Goal: Information Seeking & Learning: Learn about a topic

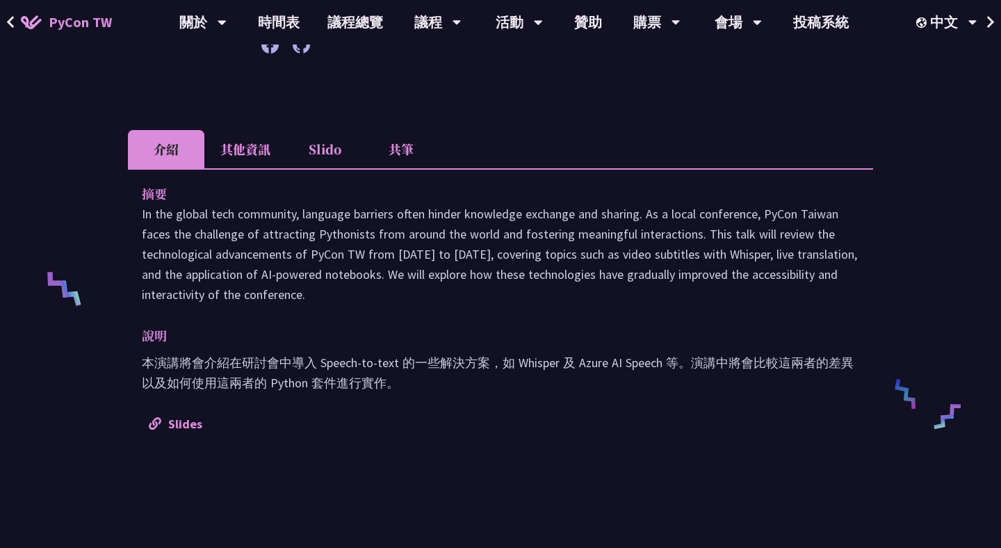
scroll to position [412, 0]
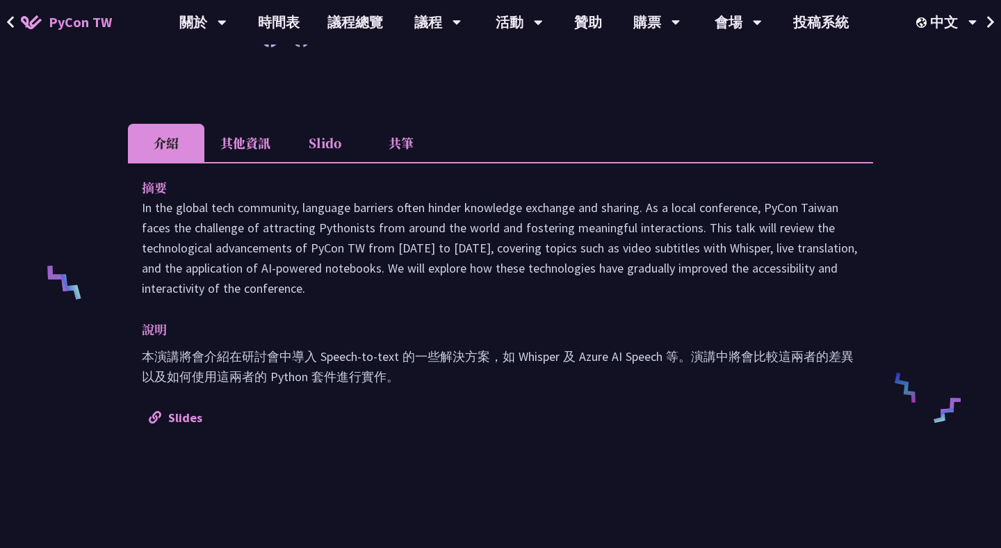
click at [400, 124] on li "共筆" at bounding box center [401, 143] width 77 height 38
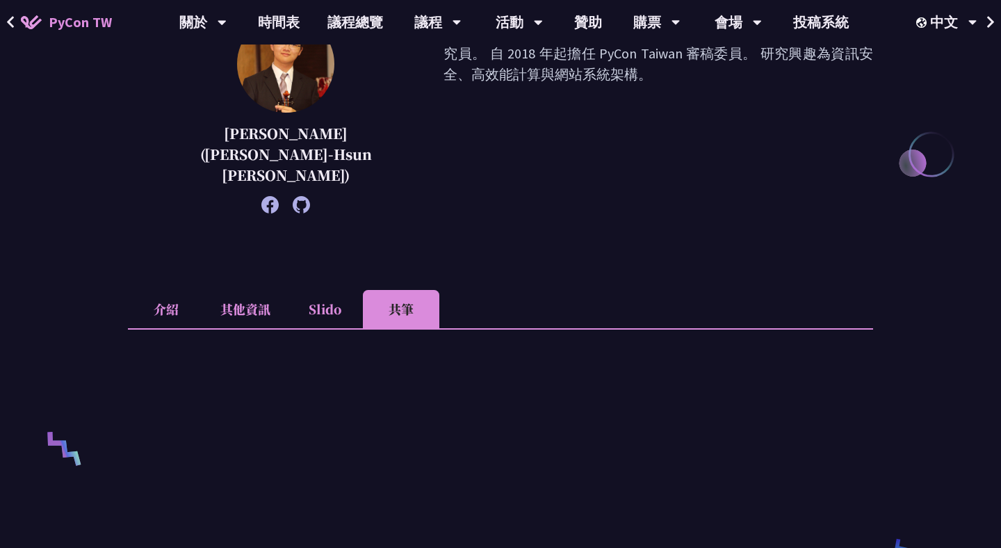
scroll to position [0, 0]
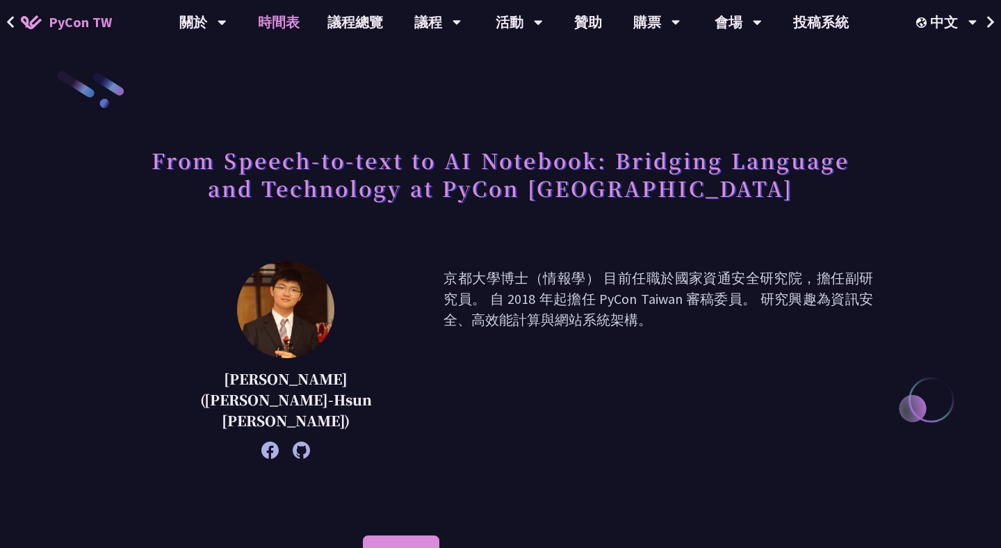
click at [273, 27] on link "時間表" at bounding box center [279, 22] width 70 height 45
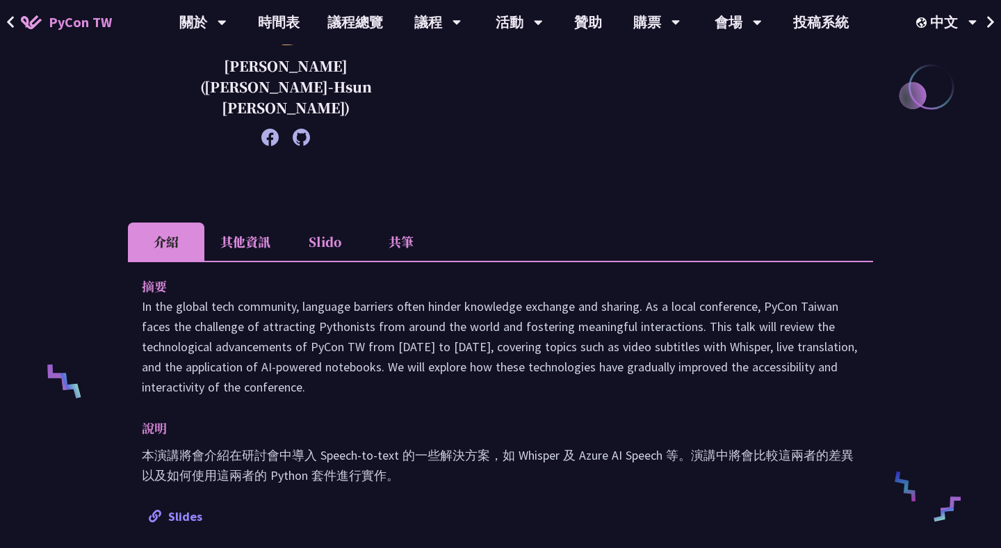
scroll to position [312, 0]
click at [399, 224] on li "共筆" at bounding box center [401, 243] width 77 height 38
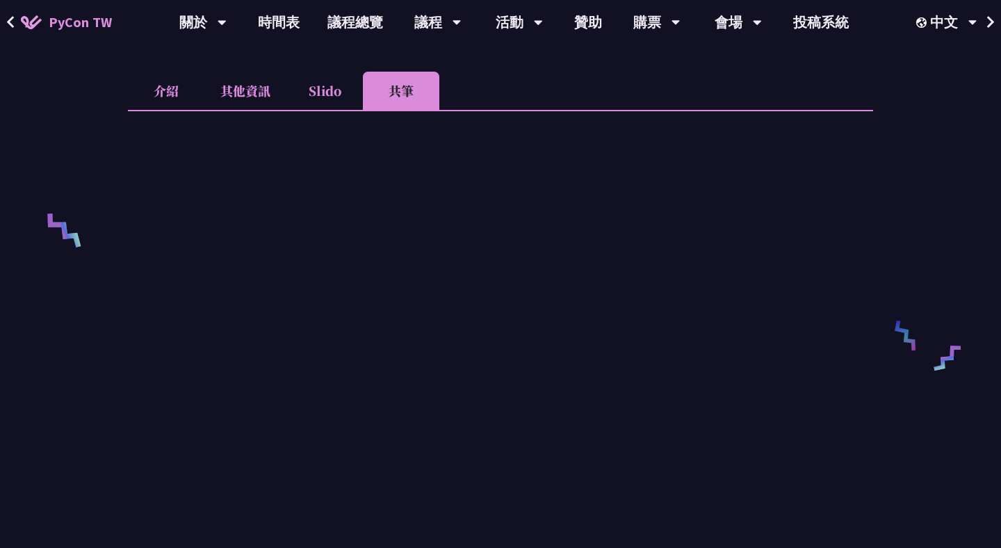
scroll to position [465, 0]
click at [325, 72] on li "Slido" at bounding box center [325, 90] width 77 height 38
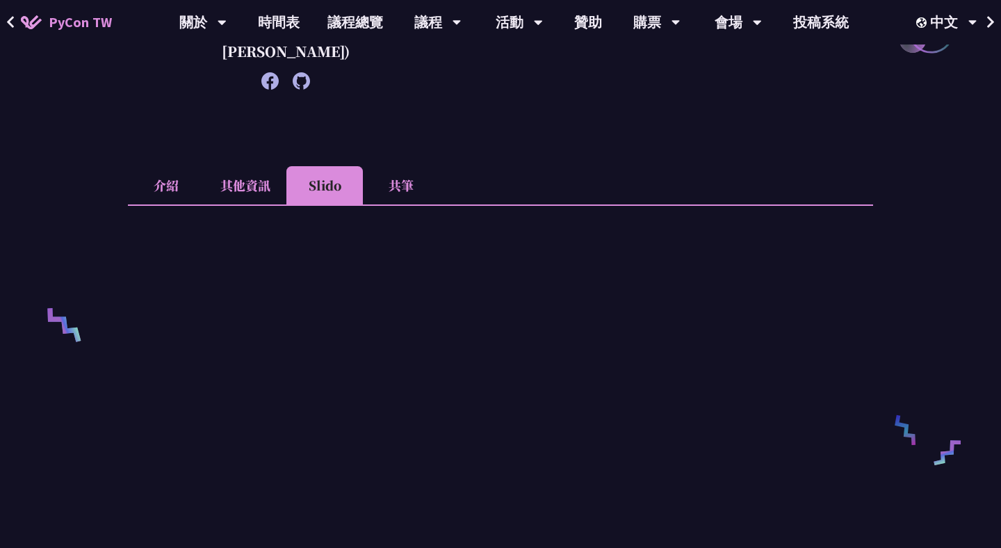
scroll to position [387, 0]
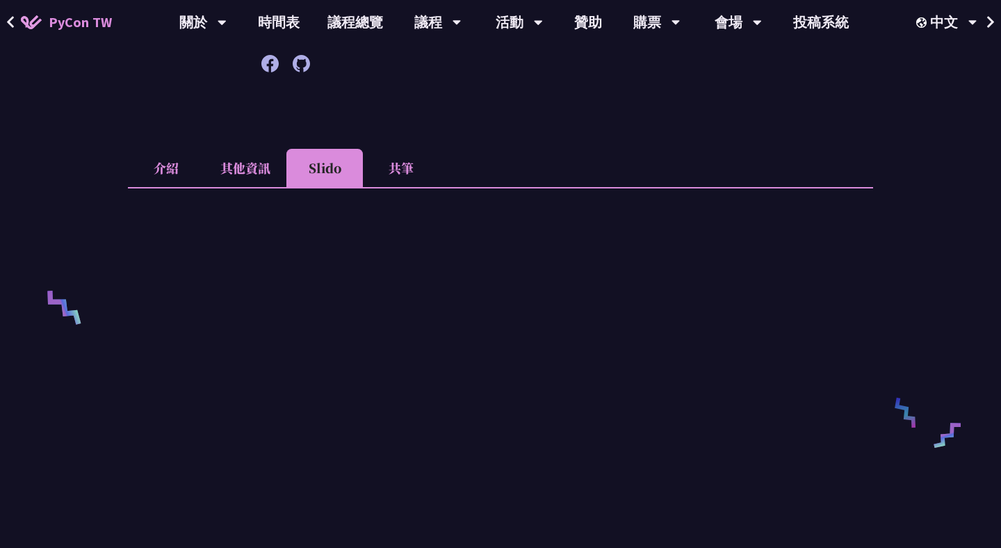
click at [254, 149] on li "其他資訊" at bounding box center [245, 168] width 82 height 38
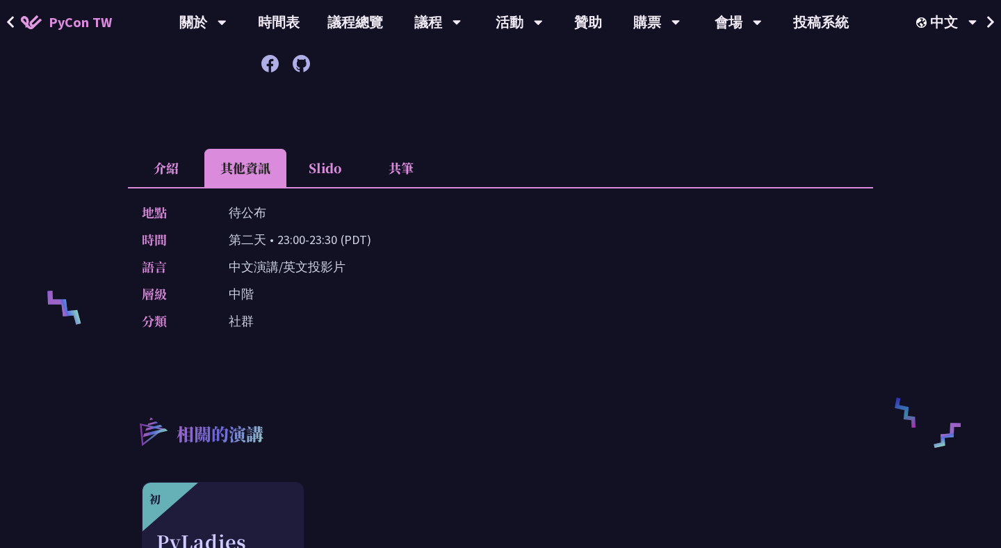
scroll to position [453, 0]
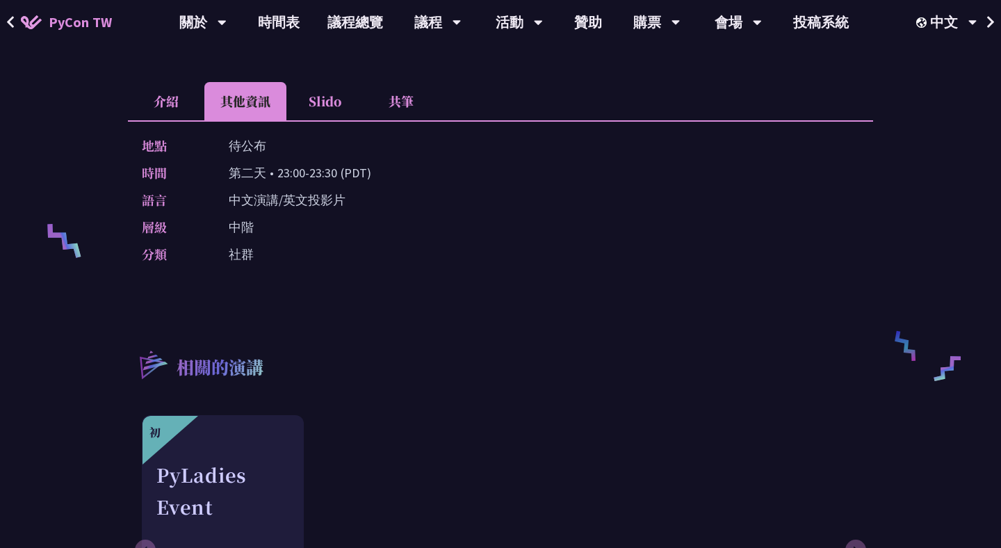
click at [182, 120] on div "地點 待公布 時間 [DEMOGRAPHIC_DATA] • 23:00-23:30 (PDT) 語言 中文演講/英文投影片 層級 中階 分類 社群" at bounding box center [501, 202] width 746 height 165
click at [176, 86] on li "介紹" at bounding box center [166, 101] width 77 height 38
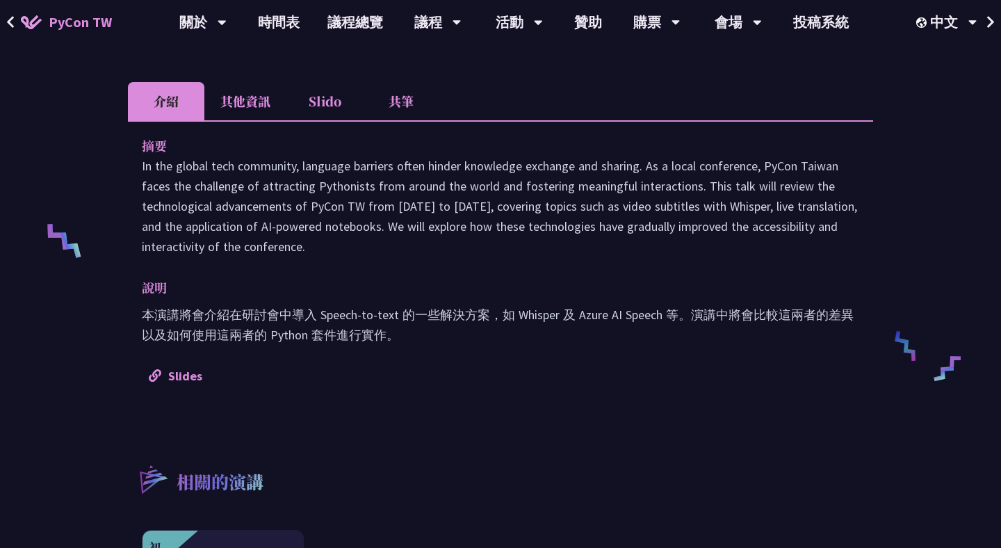
click at [405, 82] on li "共筆" at bounding box center [401, 101] width 77 height 38
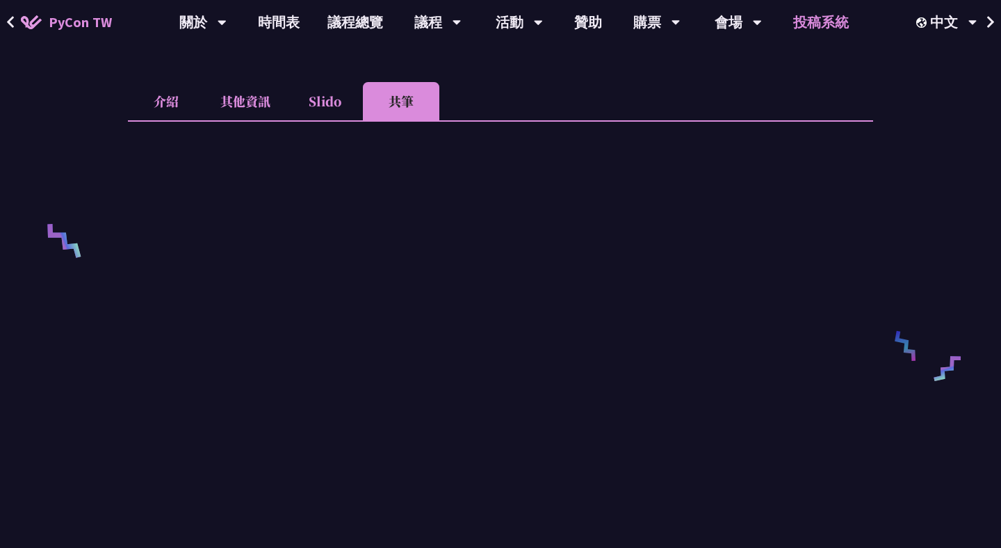
click at [807, 38] on link "投稿系統" at bounding box center [821, 22] width 83 height 45
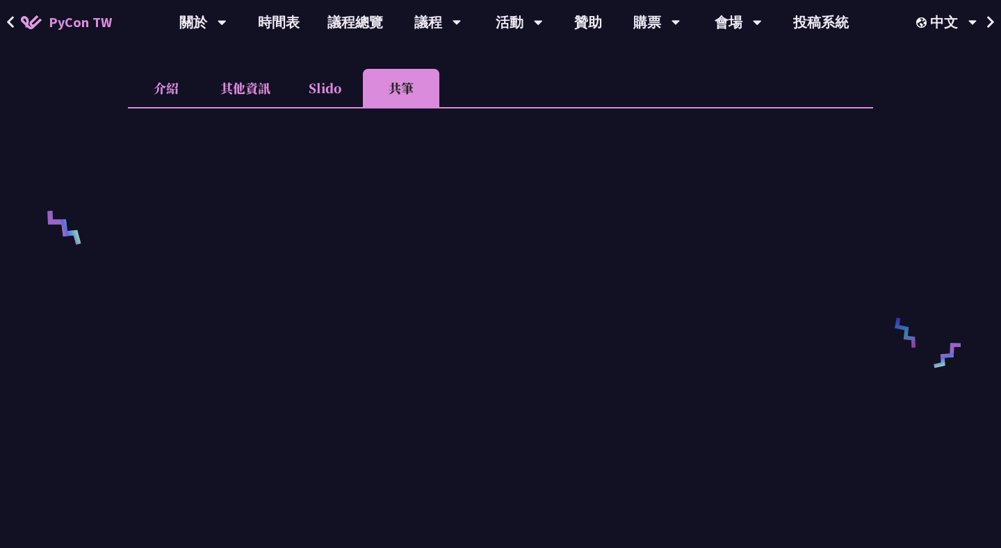
scroll to position [459, 0]
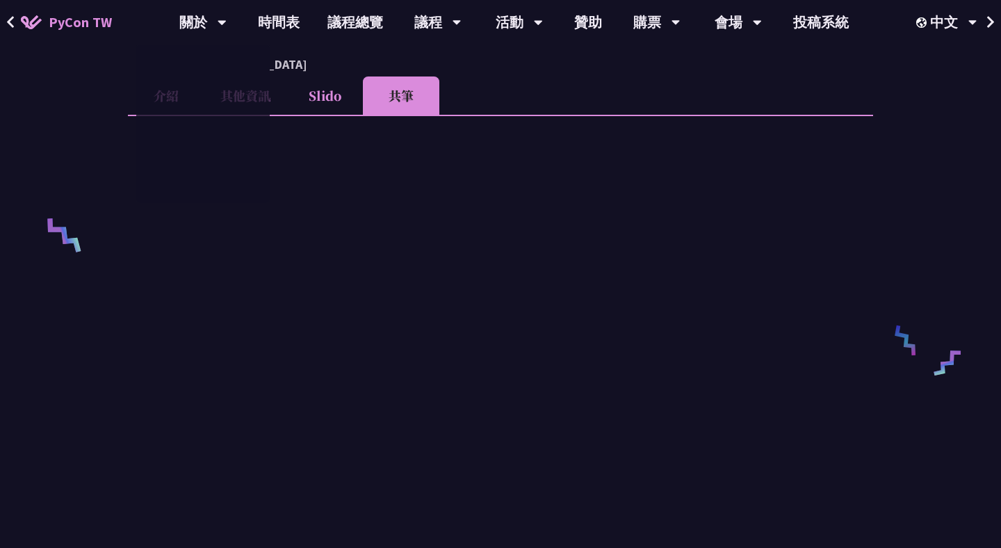
click at [38, 73] on div "From Speech-to-text to AI Notebook: Bridging Language and Technology at PyCon T…" at bounding box center [500, 370] width 1001 height 1659
click at [160, 77] on li "介紹" at bounding box center [166, 96] width 77 height 38
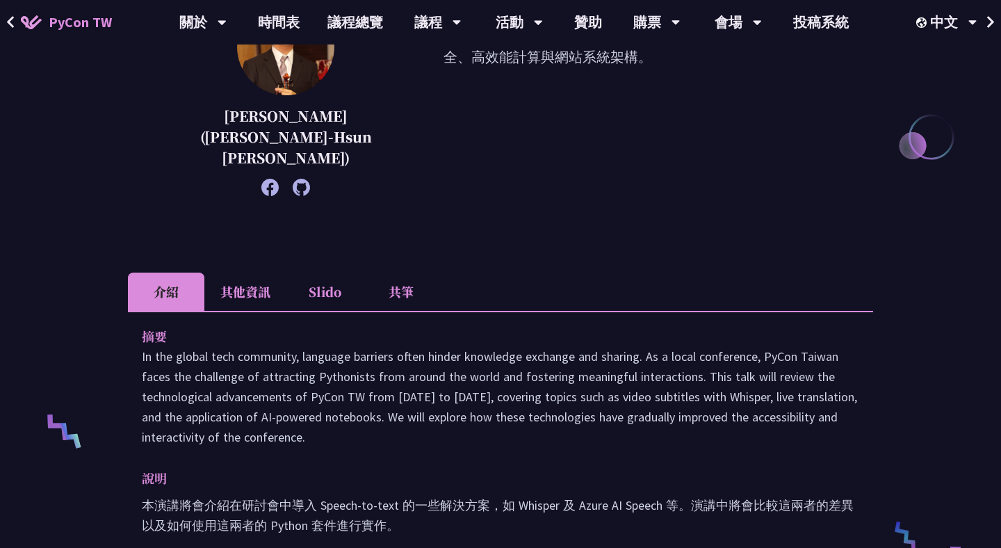
scroll to position [266, 0]
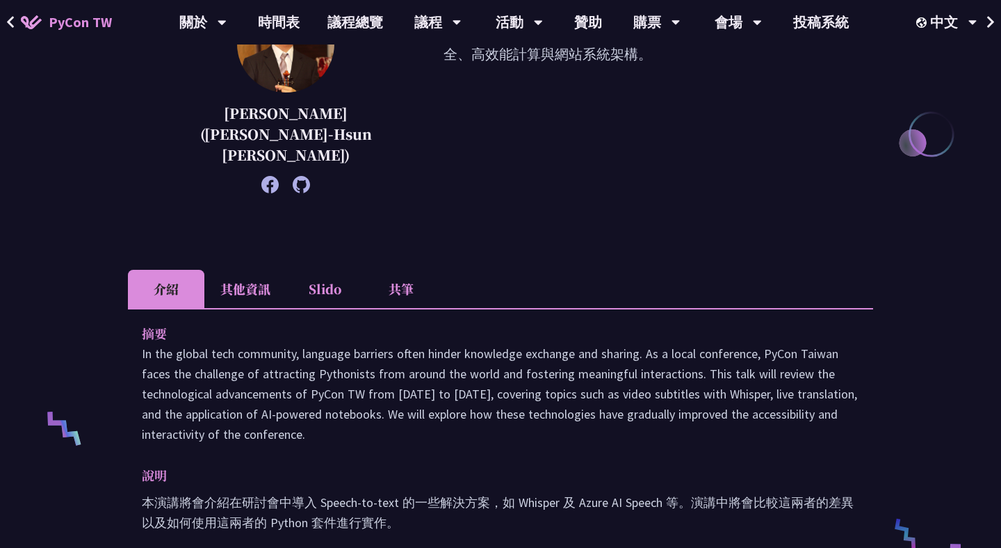
click at [389, 270] on li "共筆" at bounding box center [401, 289] width 77 height 38
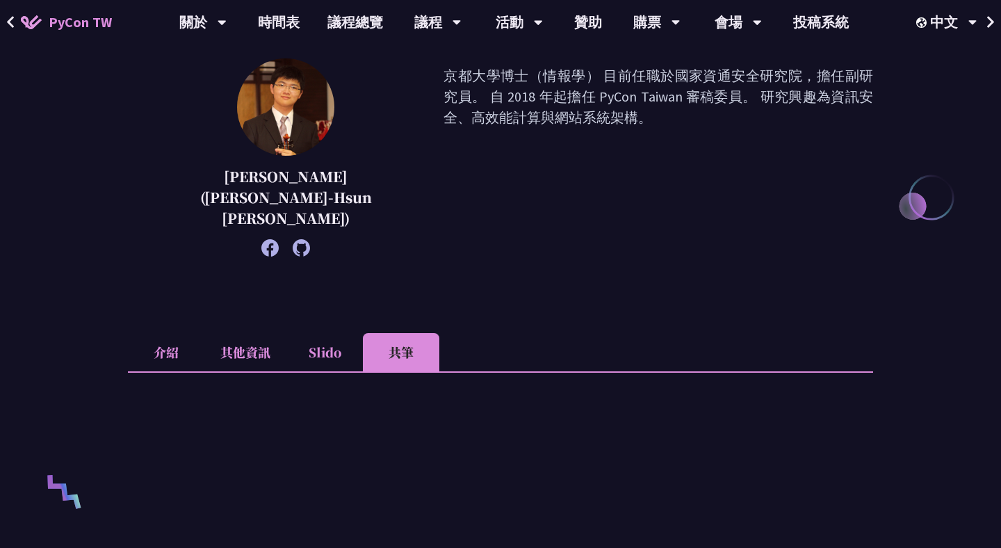
scroll to position [203, 0]
click at [345, 332] on li "Slido" at bounding box center [325, 351] width 77 height 38
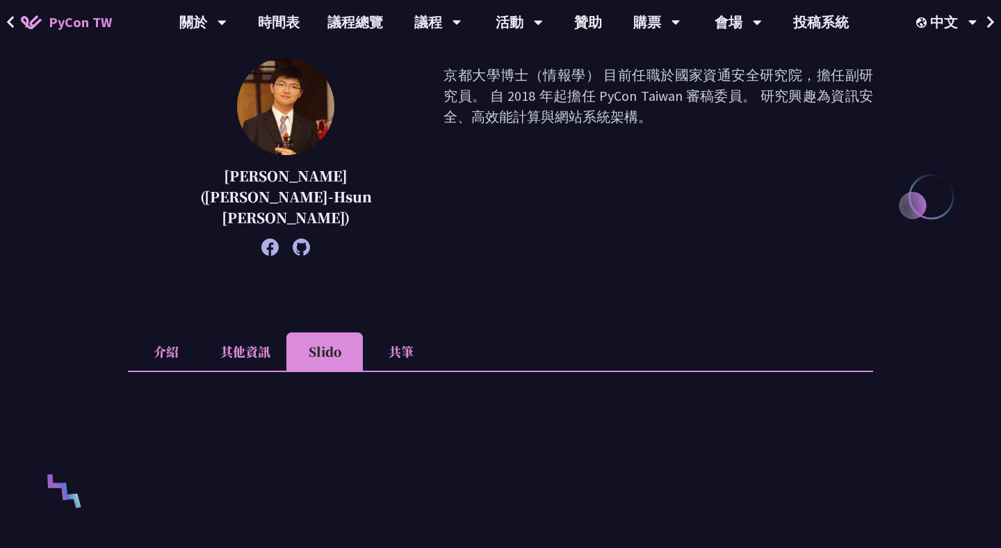
click at [261, 332] on li "其他資訊" at bounding box center [245, 351] width 82 height 38
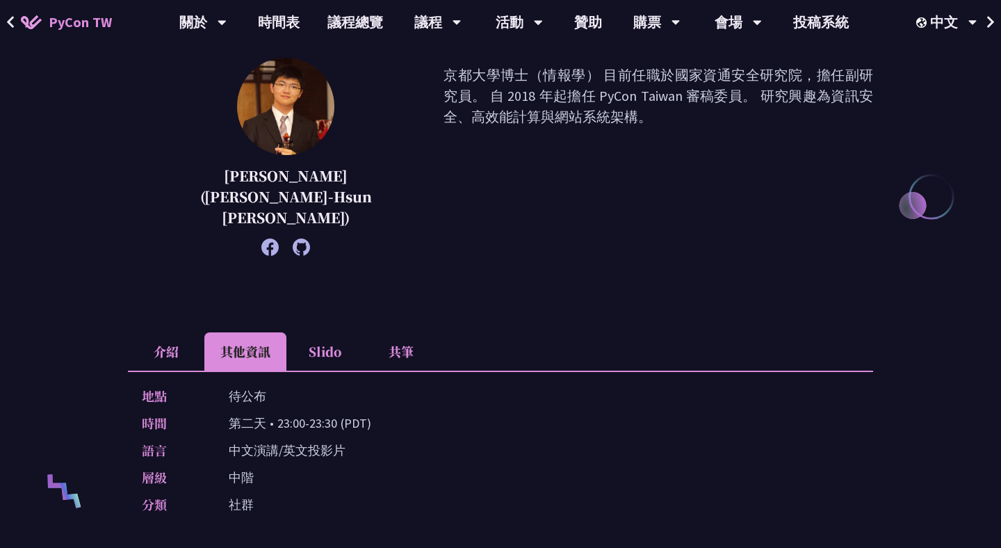
click at [149, 332] on li "介紹" at bounding box center [166, 351] width 77 height 38
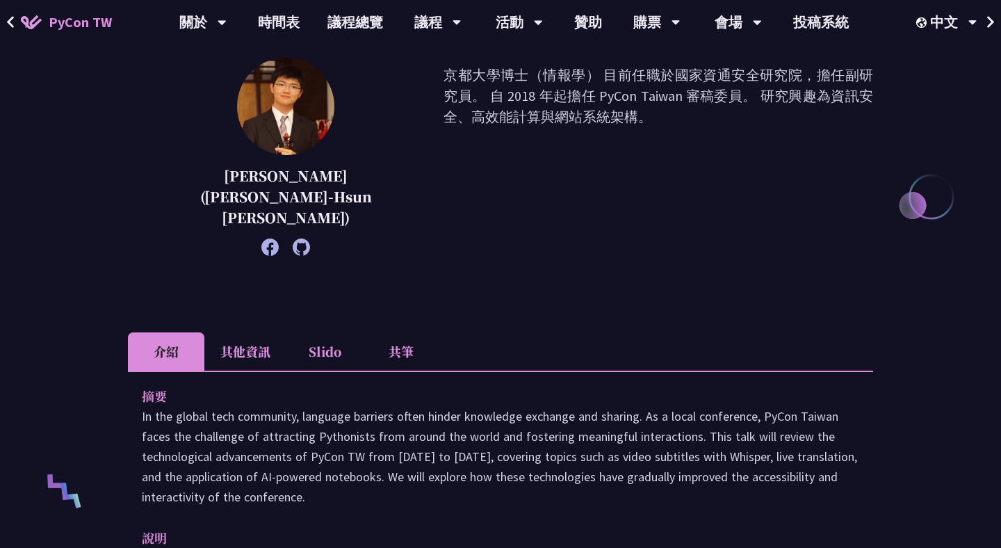
click at [248, 339] on li "其他資訊" at bounding box center [245, 351] width 82 height 38
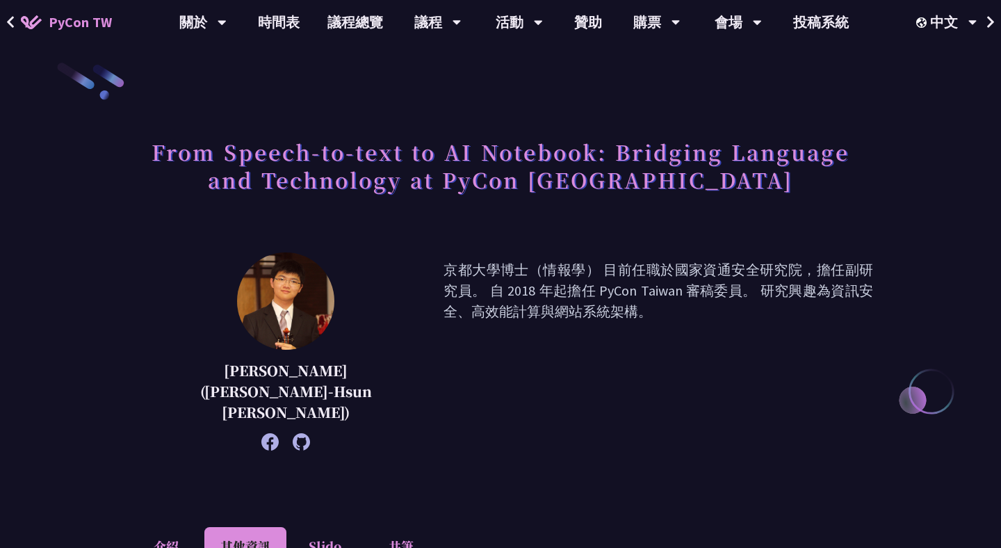
scroll to position [0, 0]
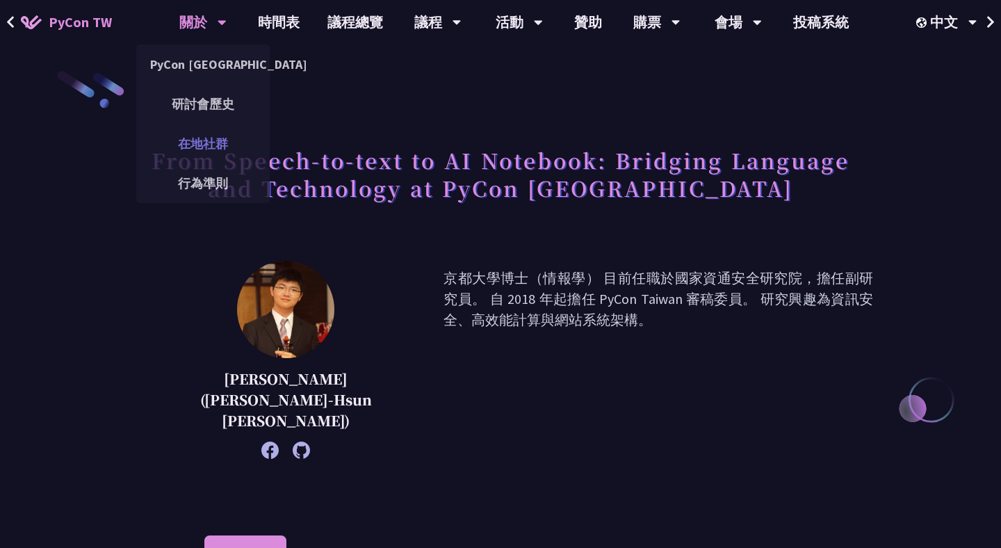
click at [188, 138] on link "在地社群" at bounding box center [203, 143] width 134 height 33
